Goal: Transaction & Acquisition: Purchase product/service

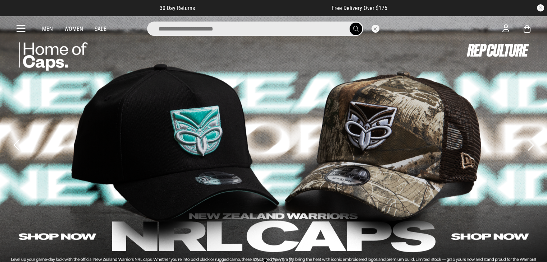
click at [204, 28] on input "search" at bounding box center [255, 29] width 216 height 14
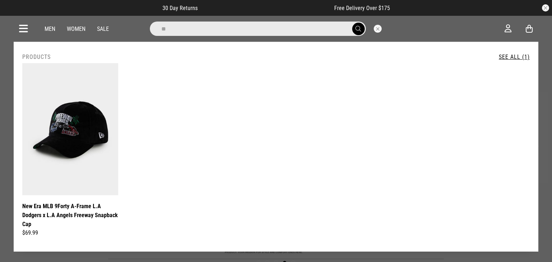
type input "*"
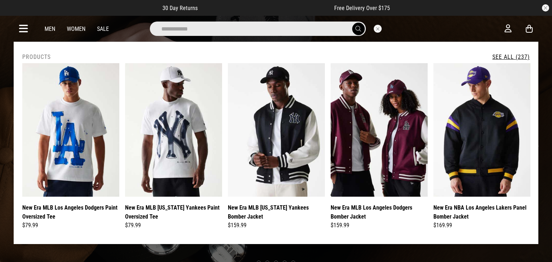
type input "**********"
click at [352, 23] on button "submit" at bounding box center [358, 29] width 13 height 13
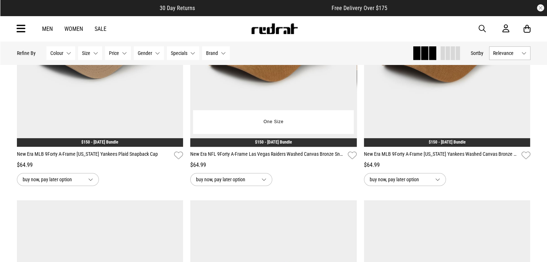
scroll to position [503, 0]
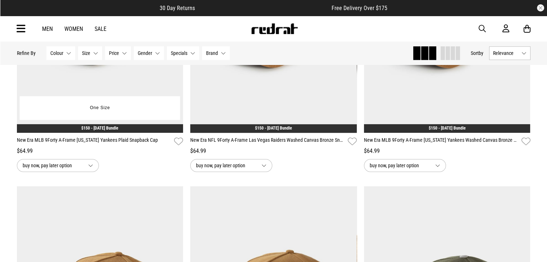
click at [67, 152] on div "$64.99" at bounding box center [100, 151] width 166 height 9
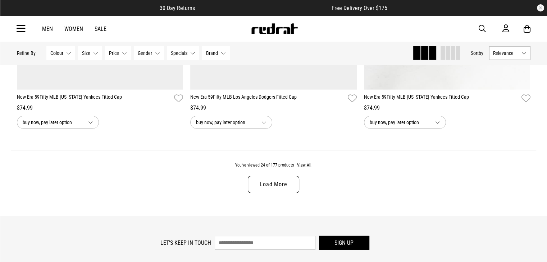
scroll to position [2337, 0]
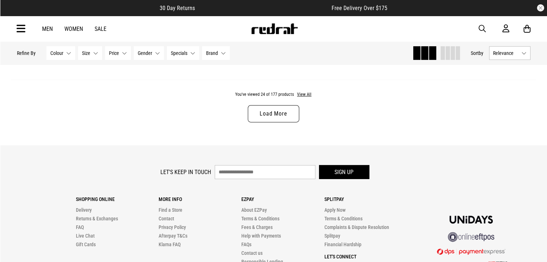
click at [269, 119] on link "Load More" at bounding box center [273, 113] width 51 height 17
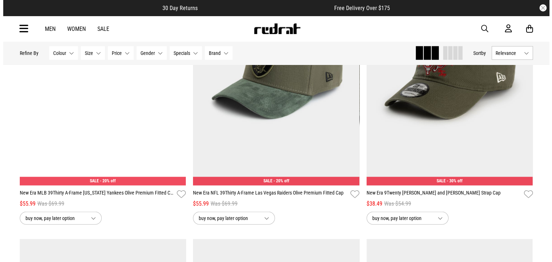
scroll to position [1780, 0]
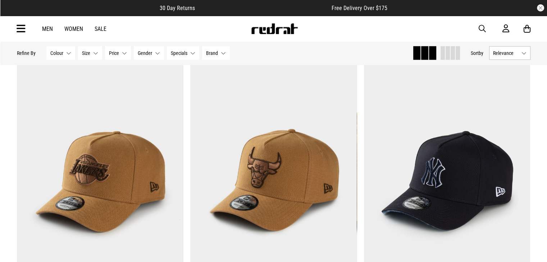
click at [484, 28] on span "button" at bounding box center [481, 28] width 7 height 9
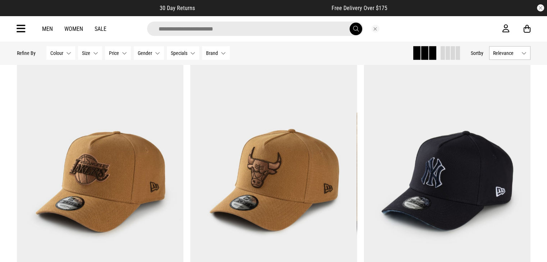
click at [235, 31] on input "search" at bounding box center [255, 29] width 216 height 14
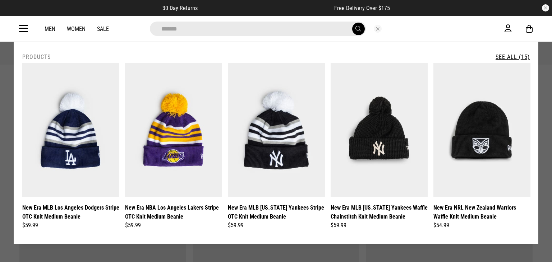
type input "*******"
click at [352, 23] on button "submit" at bounding box center [358, 29] width 13 height 13
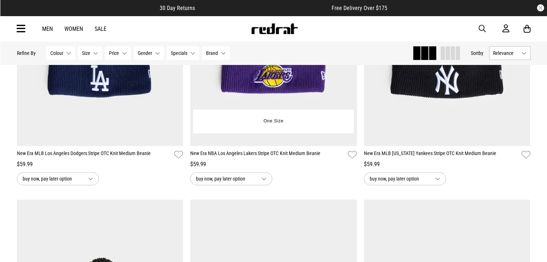
scroll to position [180, 0]
